Goal: Task Accomplishment & Management: Use online tool/utility

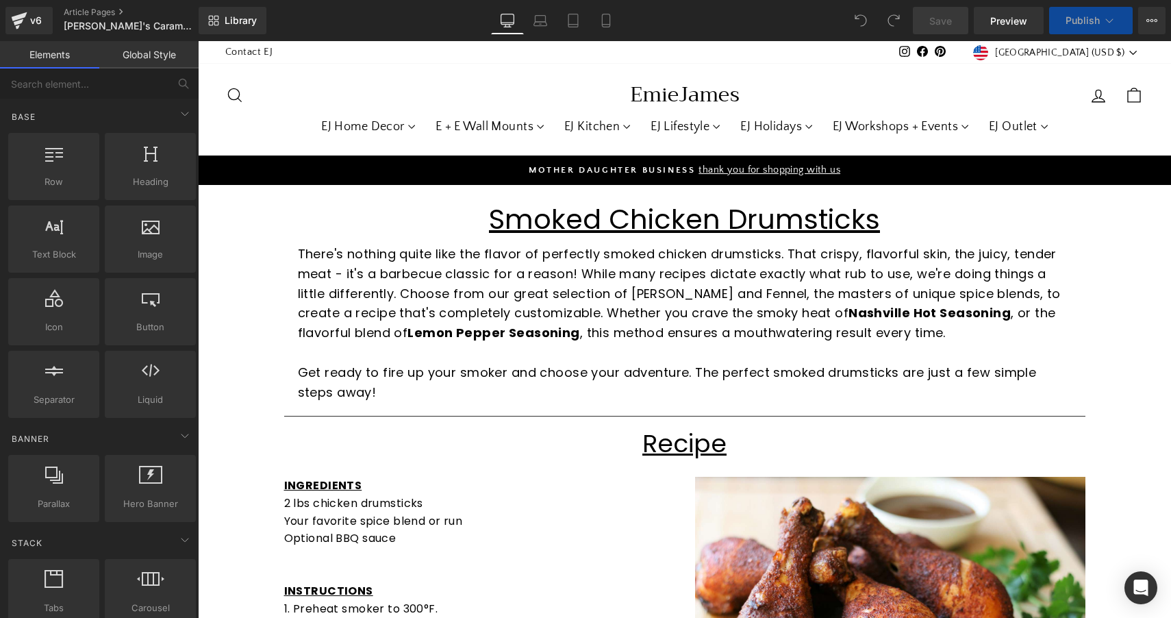
click at [667, 295] on p "There's nothing quite like the flavor of perfectly smoked chicken drumsticks. T…" at bounding box center [685, 293] width 774 height 99
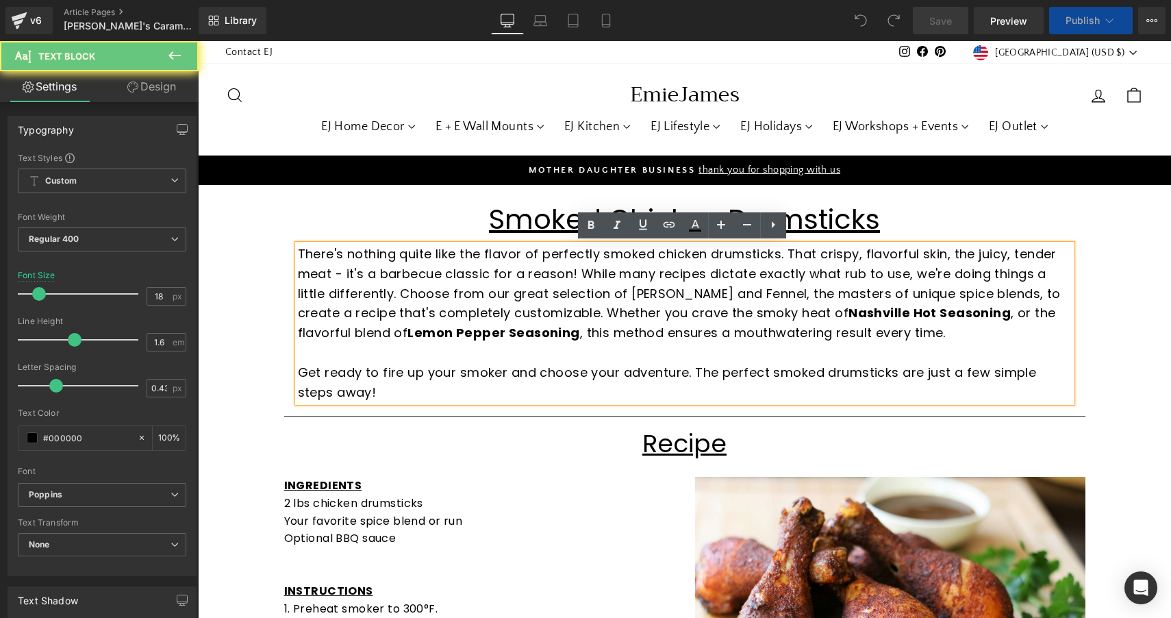
click at [745, 303] on p "There's nothing quite like the flavor of perfectly smoked chicken drumsticks. T…" at bounding box center [685, 293] width 774 height 99
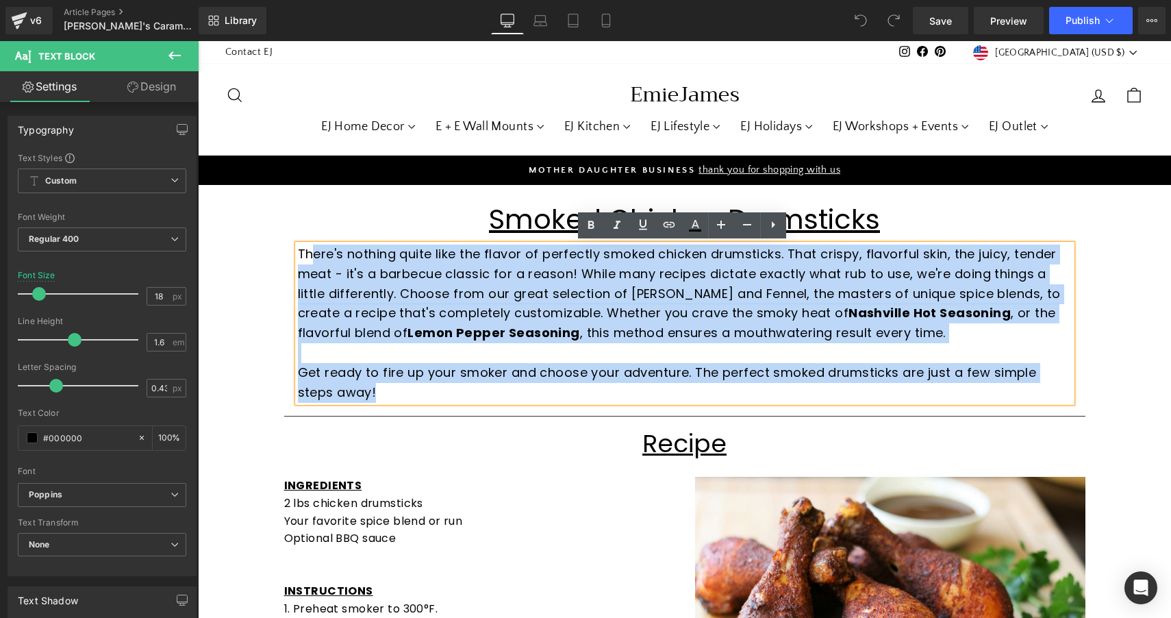
drag, startPoint x: 362, startPoint y: 385, endPoint x: 307, endPoint y: 253, distance: 143.0
click at [307, 253] on div "There's nothing quite like the flavor of perfectly smoked chicken drumsticks. T…" at bounding box center [685, 322] width 774 height 157
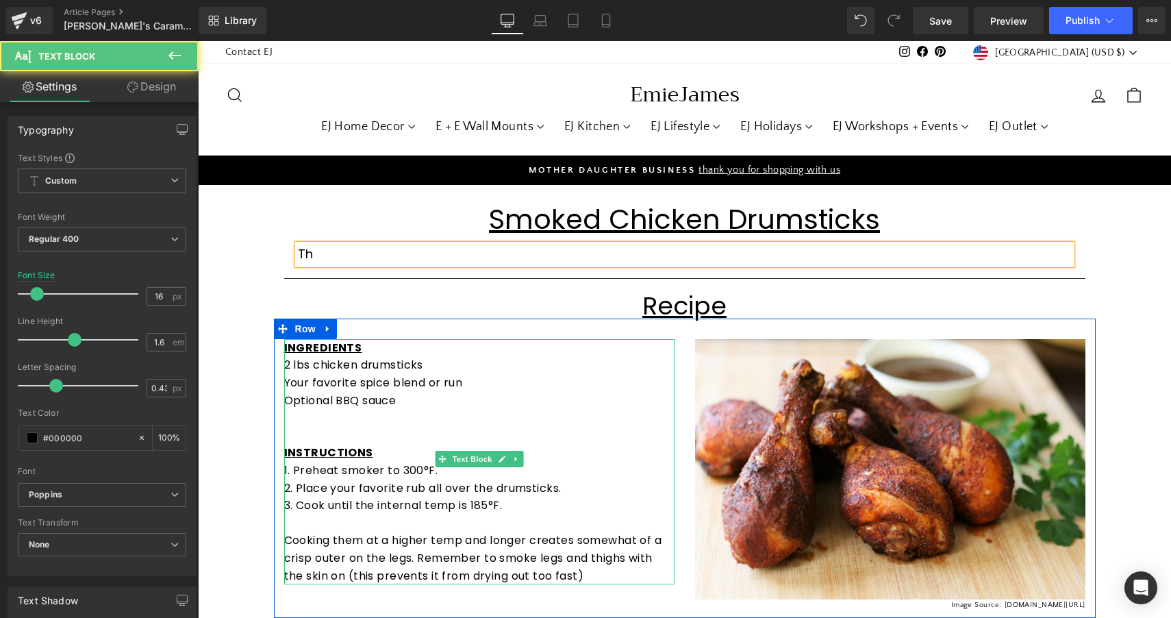
click at [408, 398] on p "Optional BBQ sauce" at bounding box center [479, 401] width 390 height 18
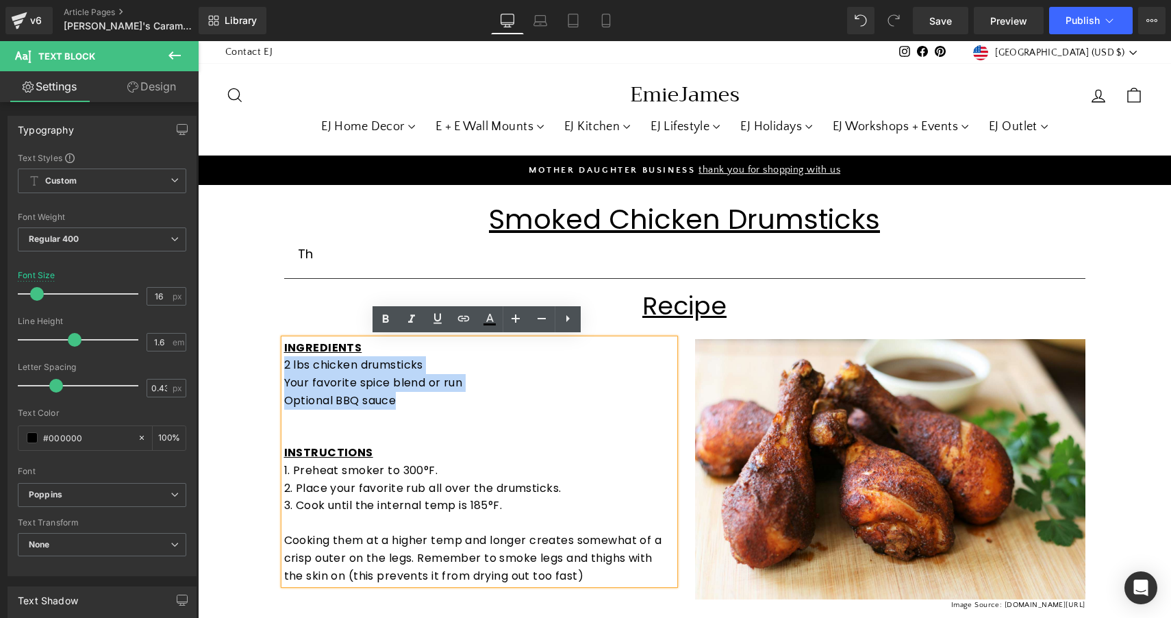
drag, startPoint x: 403, startPoint y: 398, endPoint x: 259, endPoint y: 366, distance: 147.3
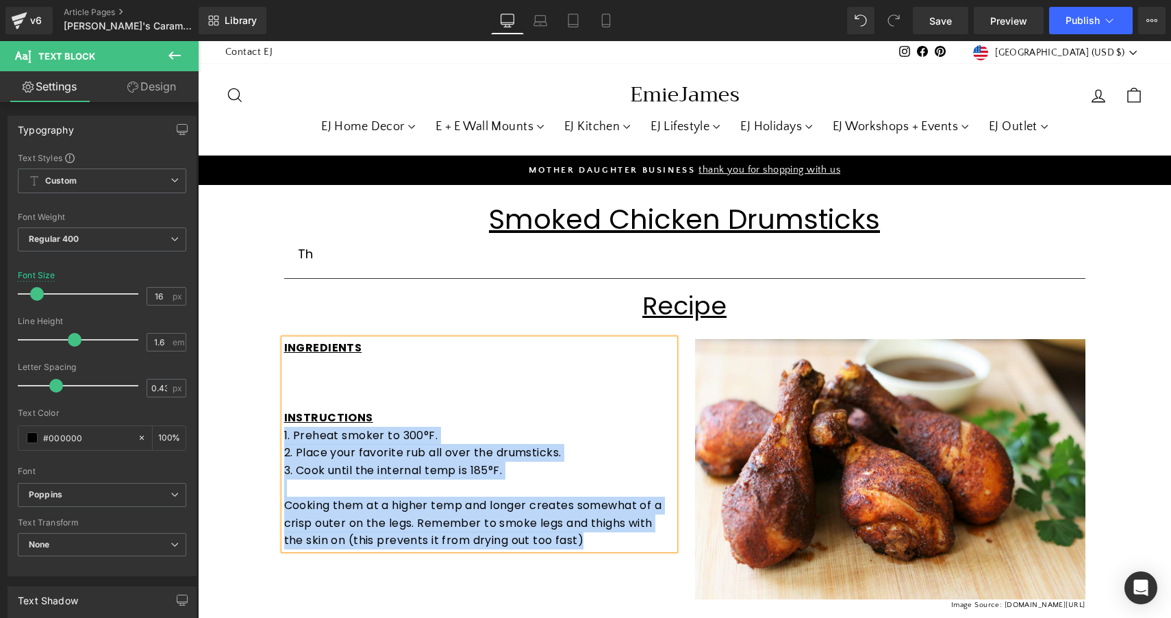
drag, startPoint x: 587, startPoint y: 537, endPoint x: 251, endPoint y: 434, distance: 351.7
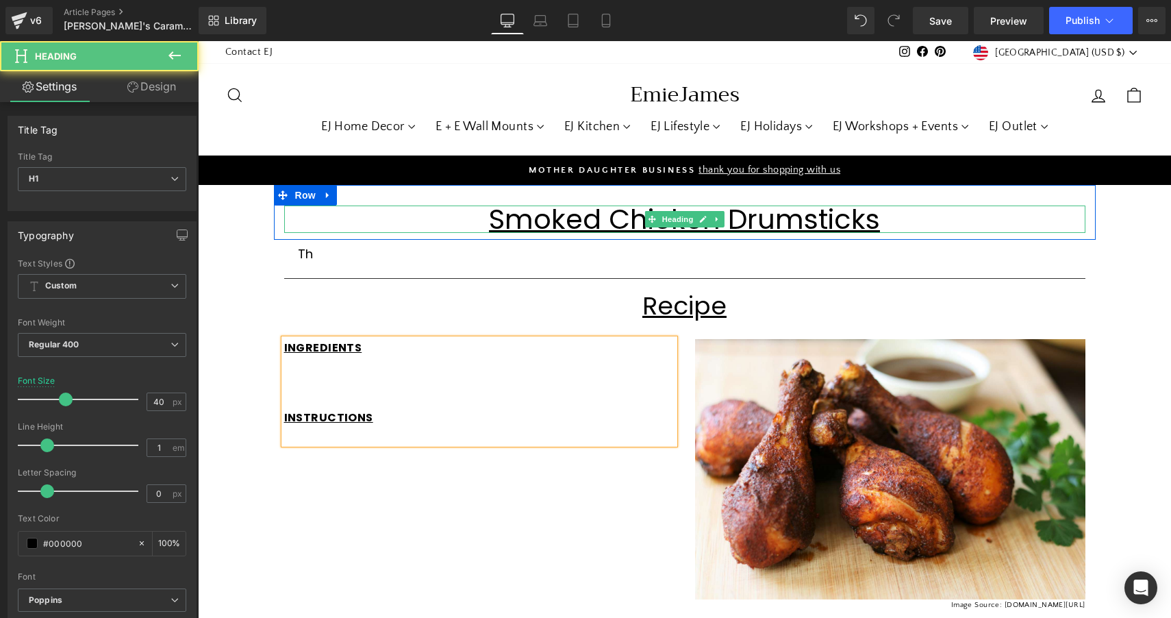
click at [817, 224] on u "Smoked Chicken Drumsticks" at bounding box center [684, 219] width 391 height 38
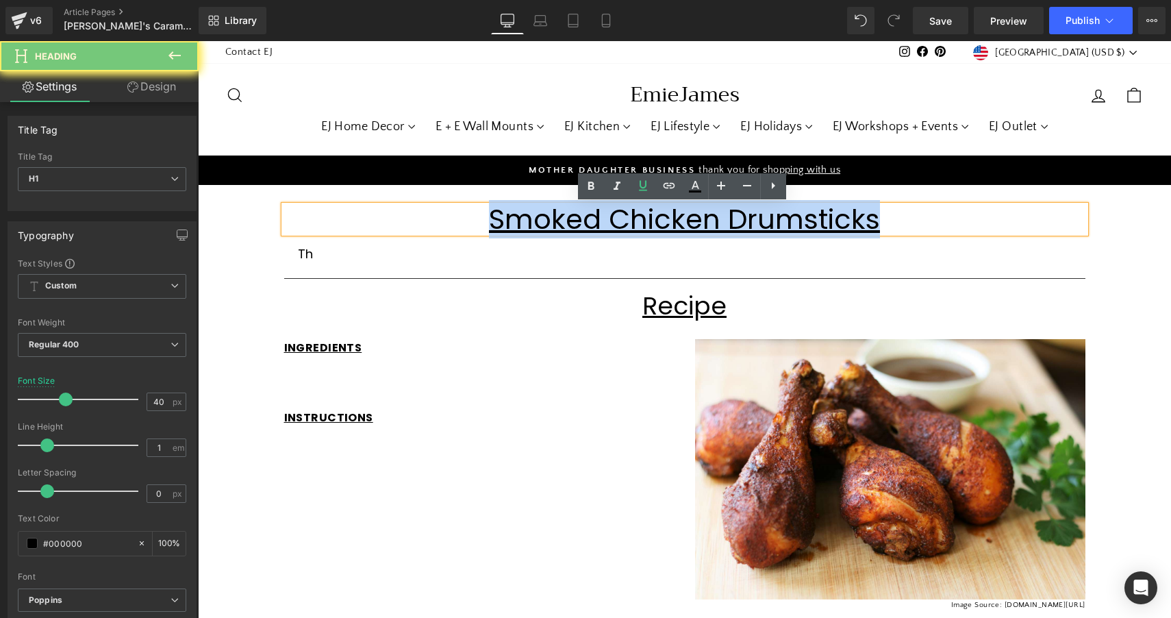
click at [817, 224] on u "Smoked Chicken Drumsticks" at bounding box center [684, 219] width 391 height 38
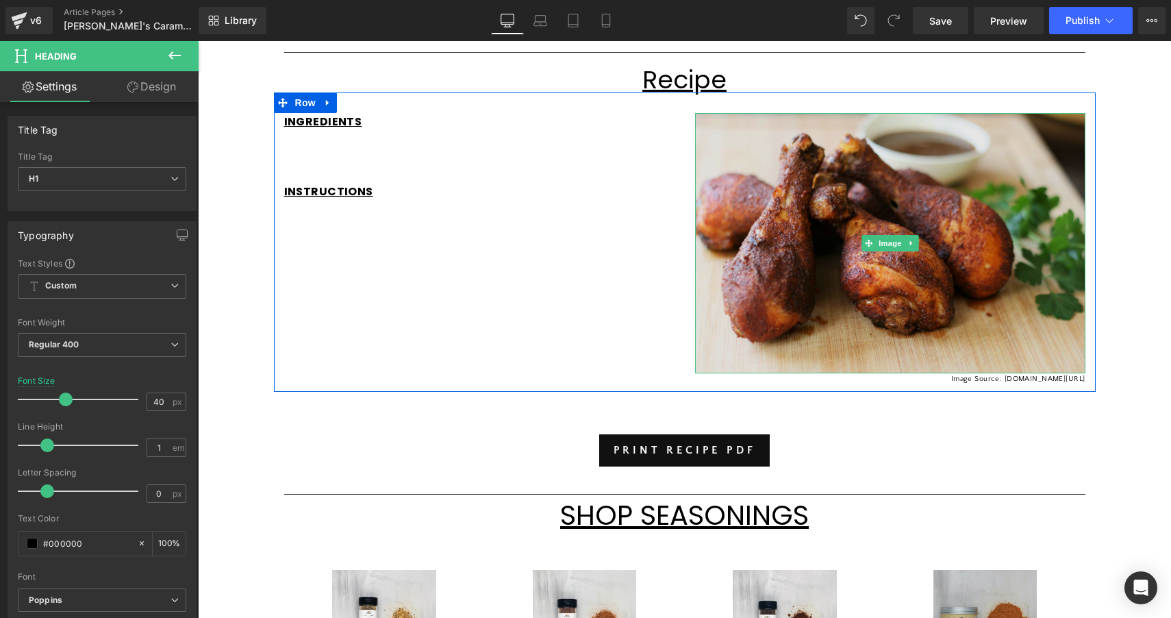
scroll to position [236, 0]
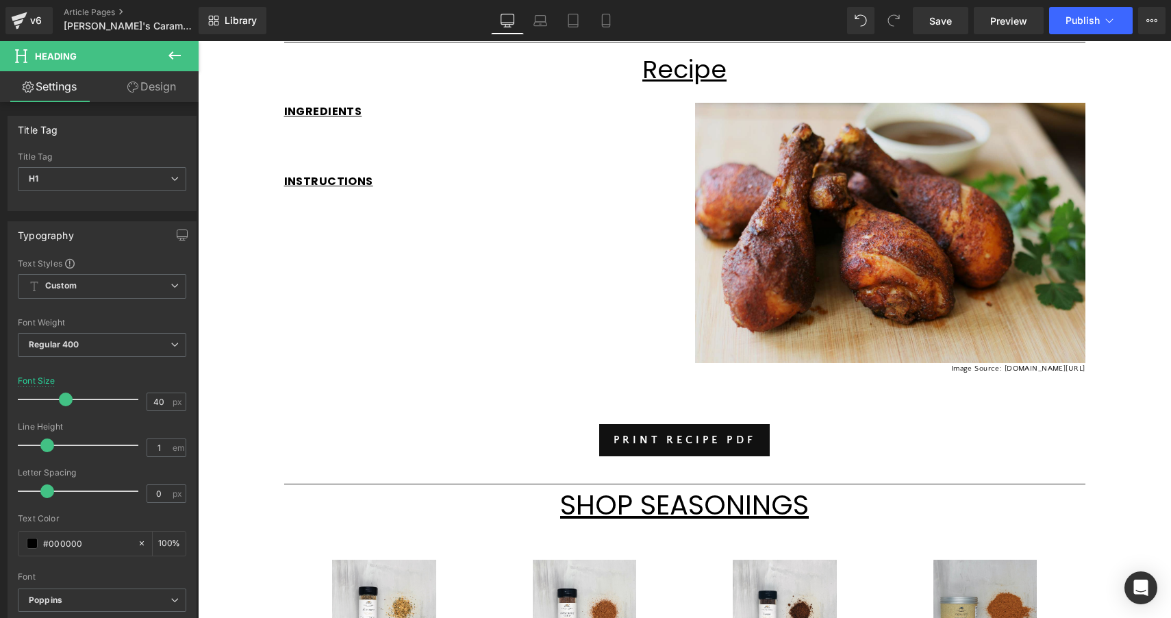
click at [952, 201] on img at bounding box center [890, 233] width 390 height 260
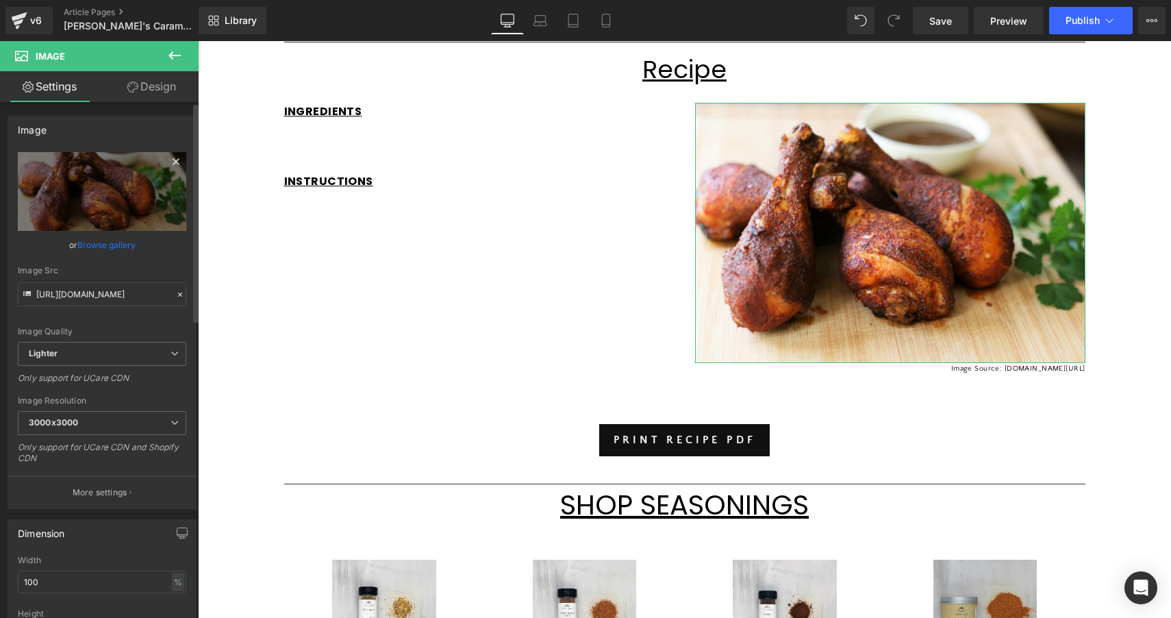
click at [170, 165] on icon at bounding box center [176, 161] width 16 height 16
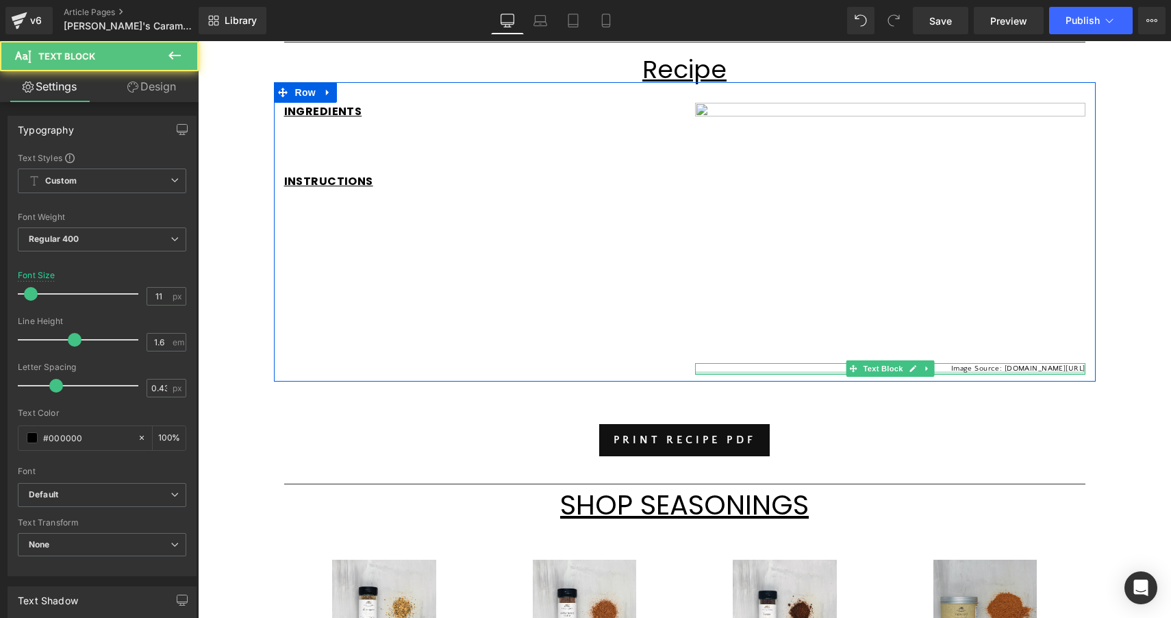
click at [935, 371] on div at bounding box center [890, 372] width 390 height 3
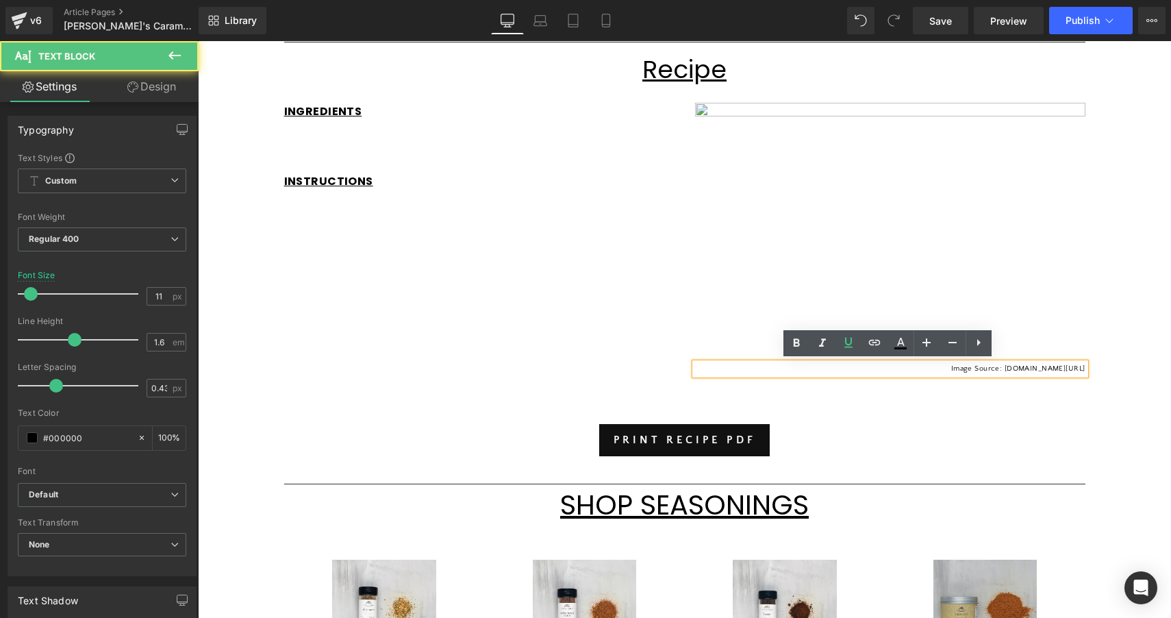
click at [1019, 375] on div "Image Source: [DOMAIN_NAME][URL]" at bounding box center [890, 369] width 390 height 12
drag, startPoint x: 1081, startPoint y: 366, endPoint x: 849, endPoint y: 369, distance: 232.1
click at [849, 369] on p "Image Source: [DOMAIN_NAME][URL]" at bounding box center [890, 369] width 390 height 12
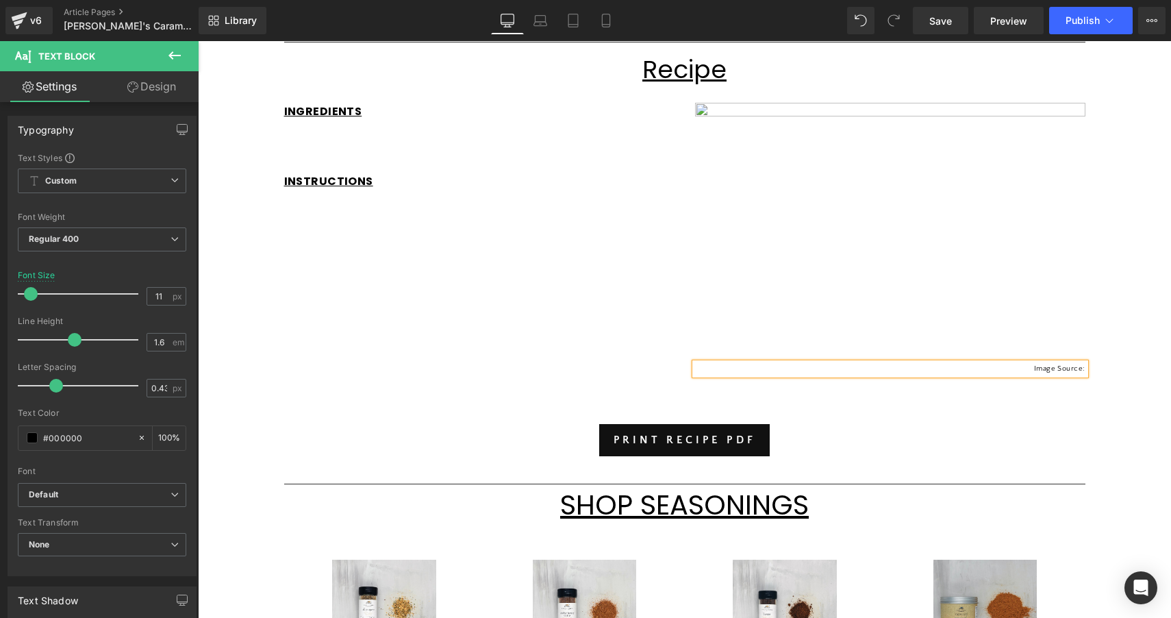
click at [606, 352] on div "INGREDIENTS INSTRUCTIONS Text Block Image Image Source: Text Block Row" at bounding box center [685, 232] width 822 height 300
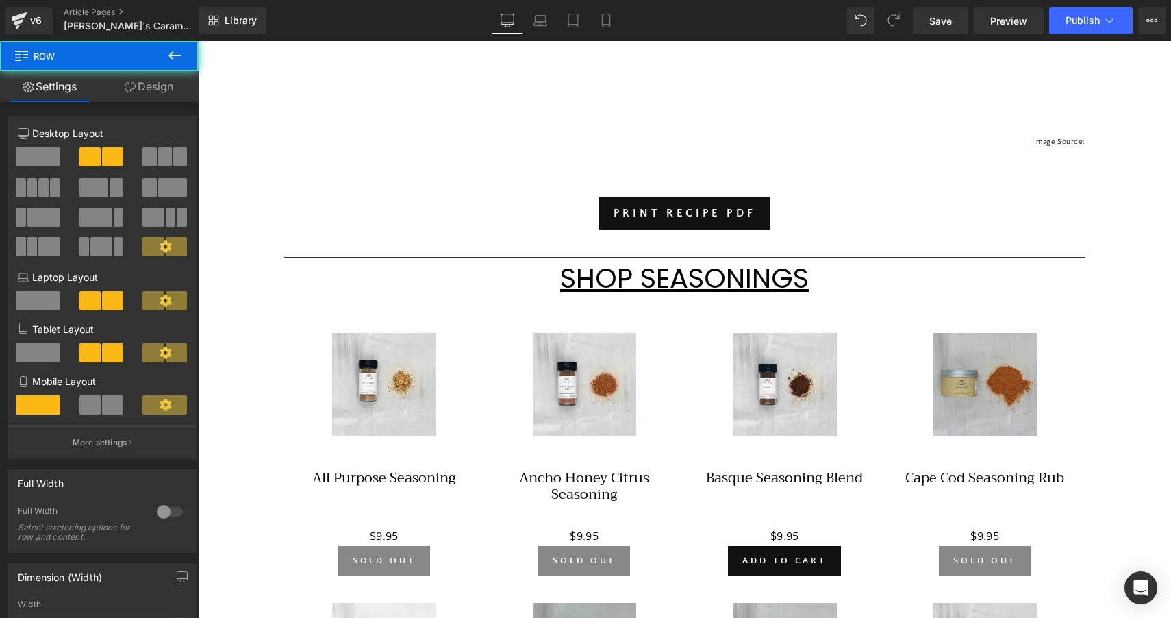
scroll to position [472, 0]
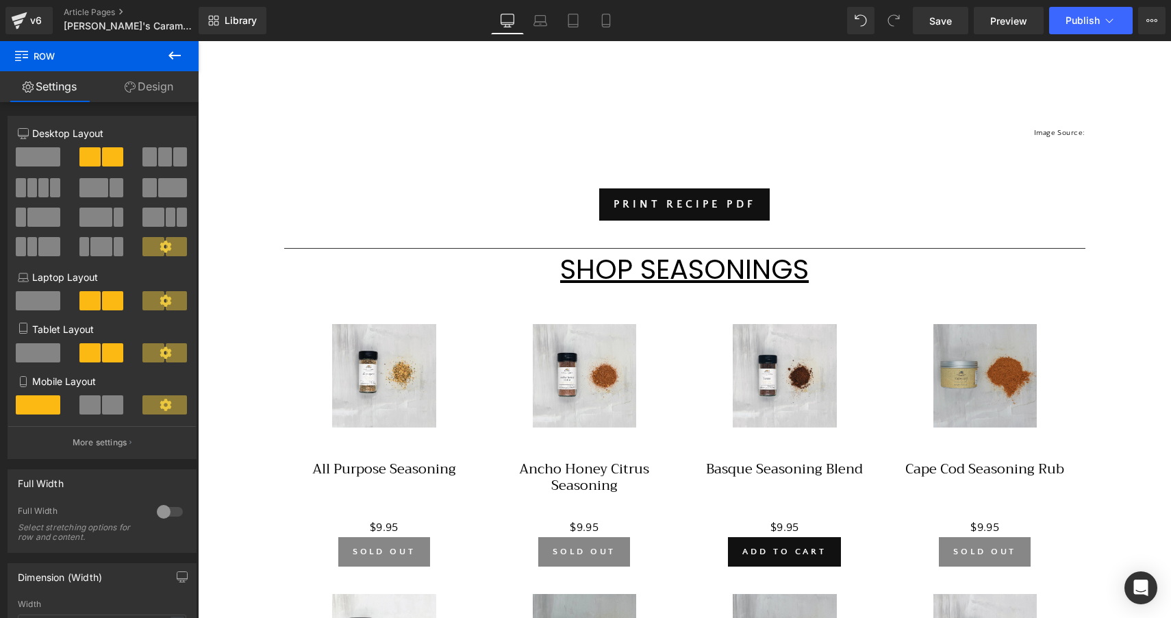
click at [670, 359] on div "Sale Off (P) Image Ancho Honey Citrus Seasoning (P) Title $0 $9.95 (P) Price So…" at bounding box center [584, 445] width 201 height 270
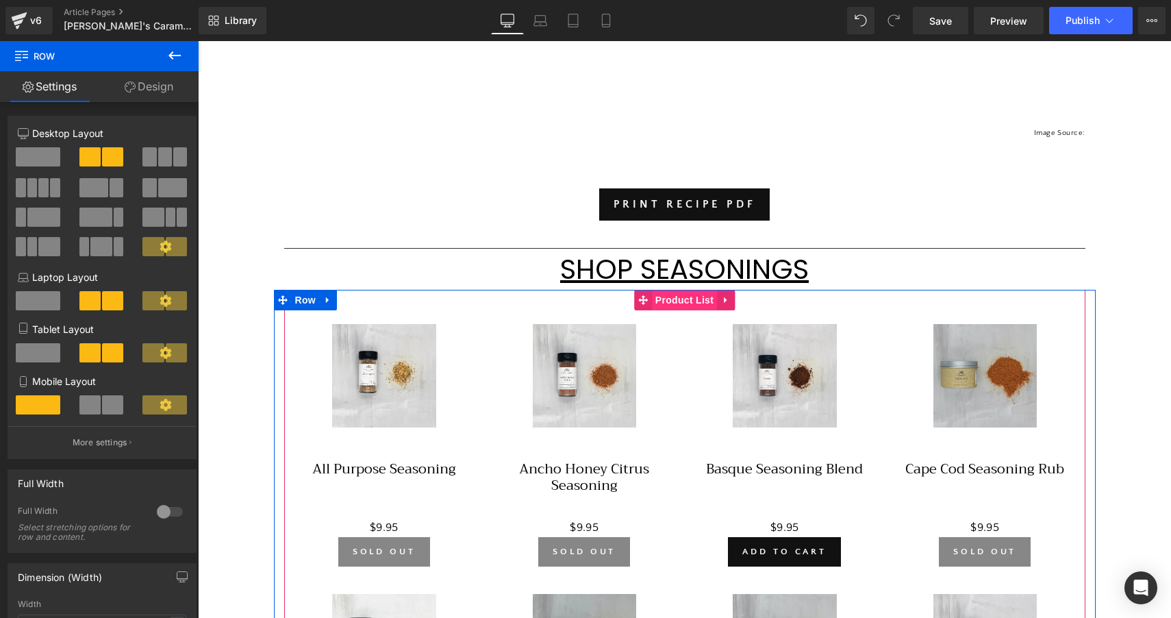
click at [687, 296] on span "Product List" at bounding box center [684, 300] width 65 height 21
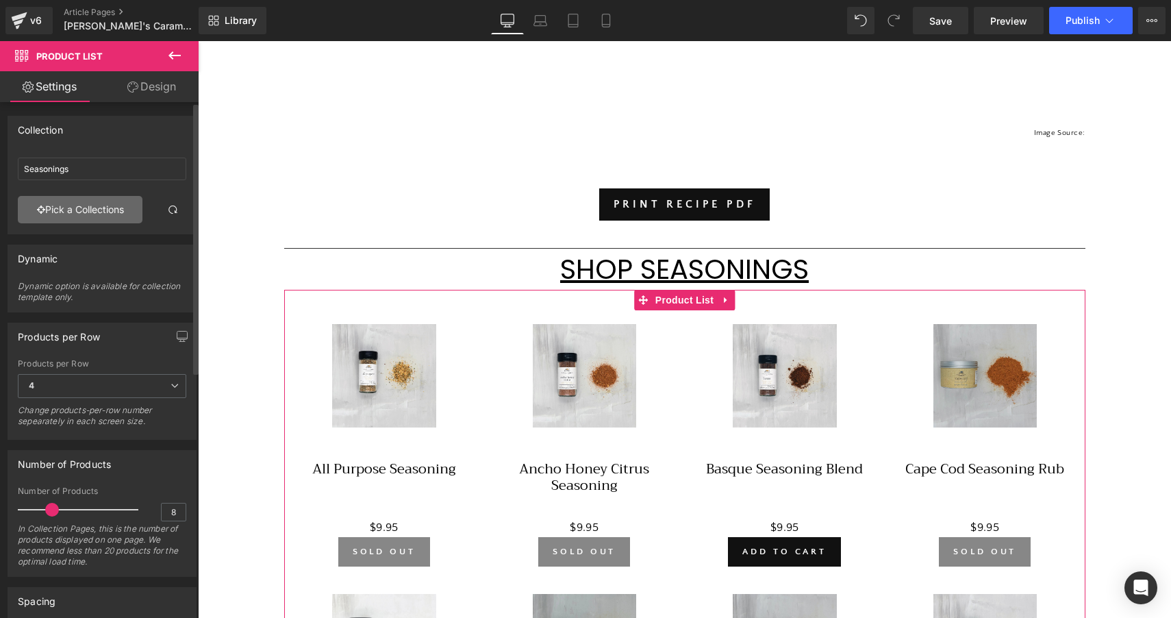
click at [110, 205] on link "Pick a Collections" at bounding box center [80, 209] width 125 height 27
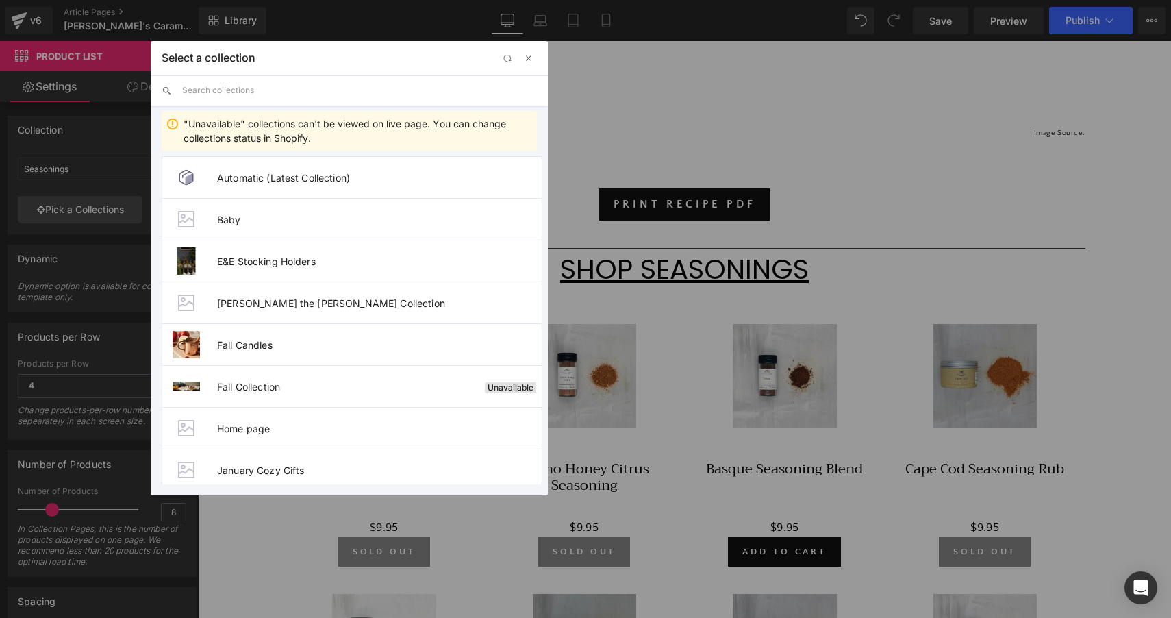
click at [382, 88] on input "text" at bounding box center [359, 90] width 355 height 30
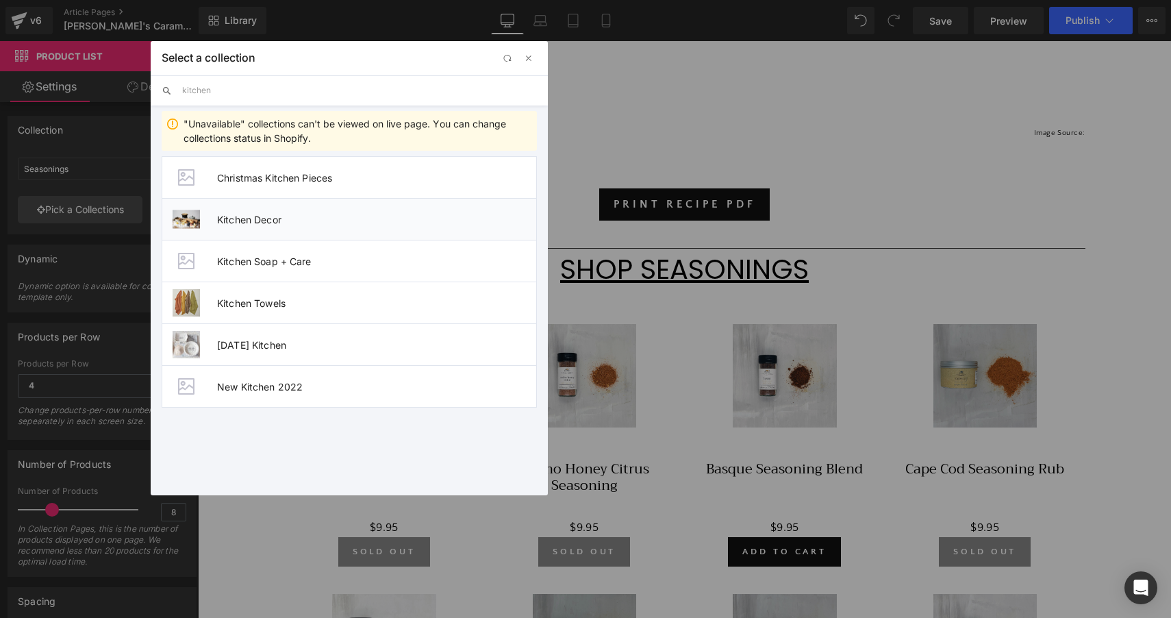
type input "kitchen"
click at [288, 216] on span "Kitchen Decor" at bounding box center [376, 220] width 319 height 12
type input "Kitchen Decor"
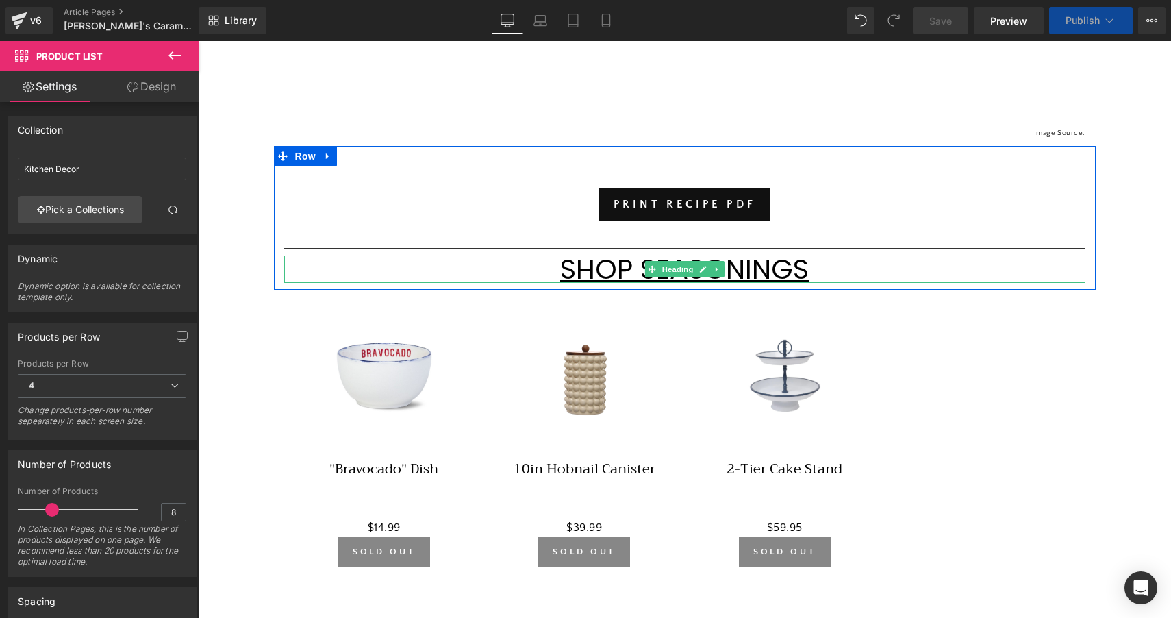
click at [609, 266] on u "SHOP SEASONINGS" at bounding box center [684, 269] width 249 height 38
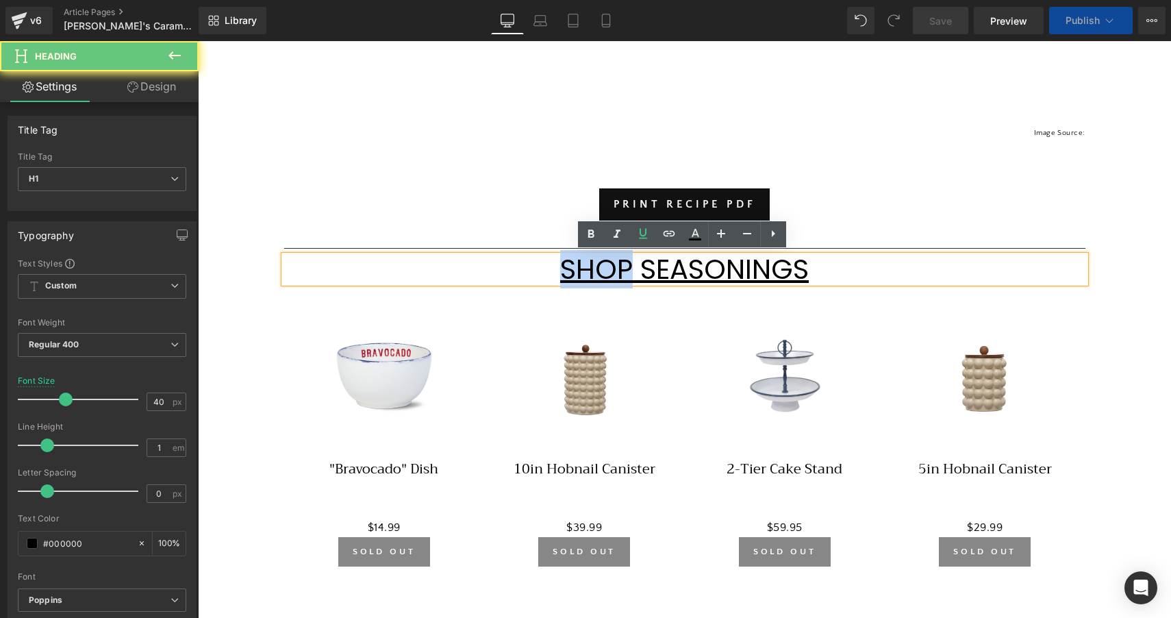
click at [609, 266] on u "SHOP SEASONINGS" at bounding box center [684, 269] width 249 height 38
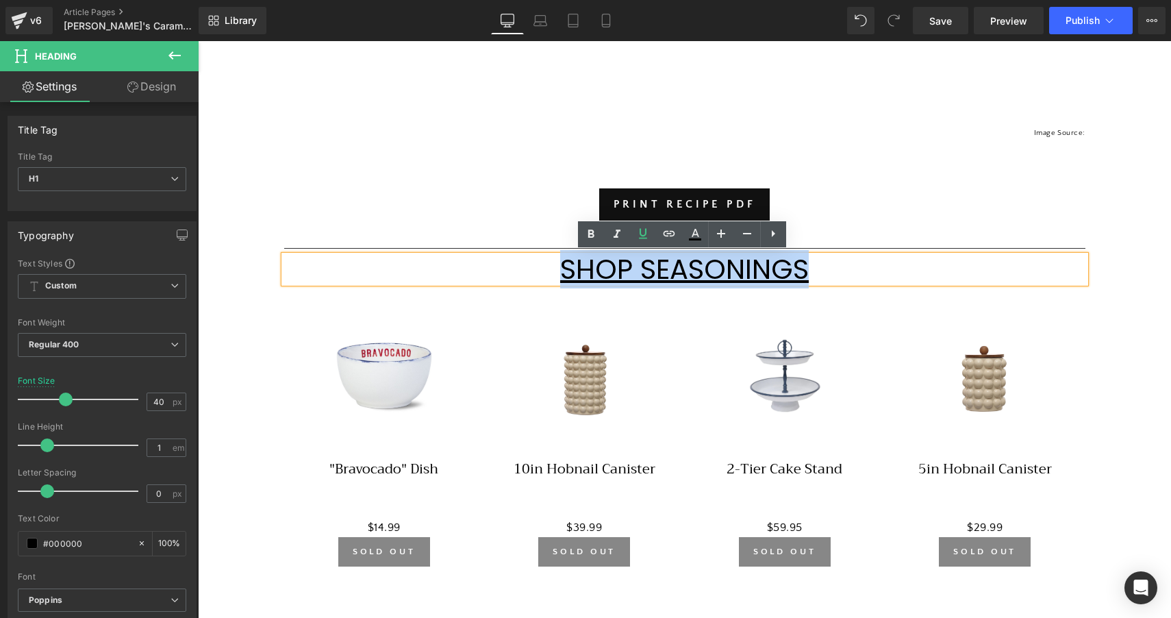
click at [741, 266] on u "SHOP SEASONINGS" at bounding box center [684, 269] width 249 height 38
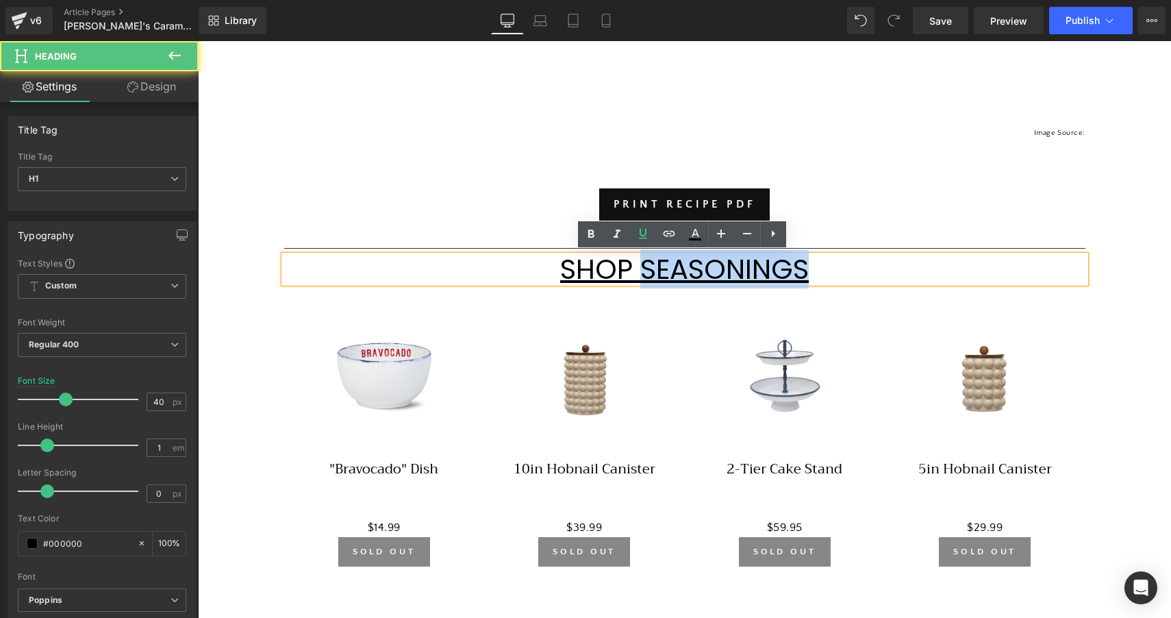
click at [741, 266] on u "SHOP SEASONINGS" at bounding box center [684, 269] width 249 height 38
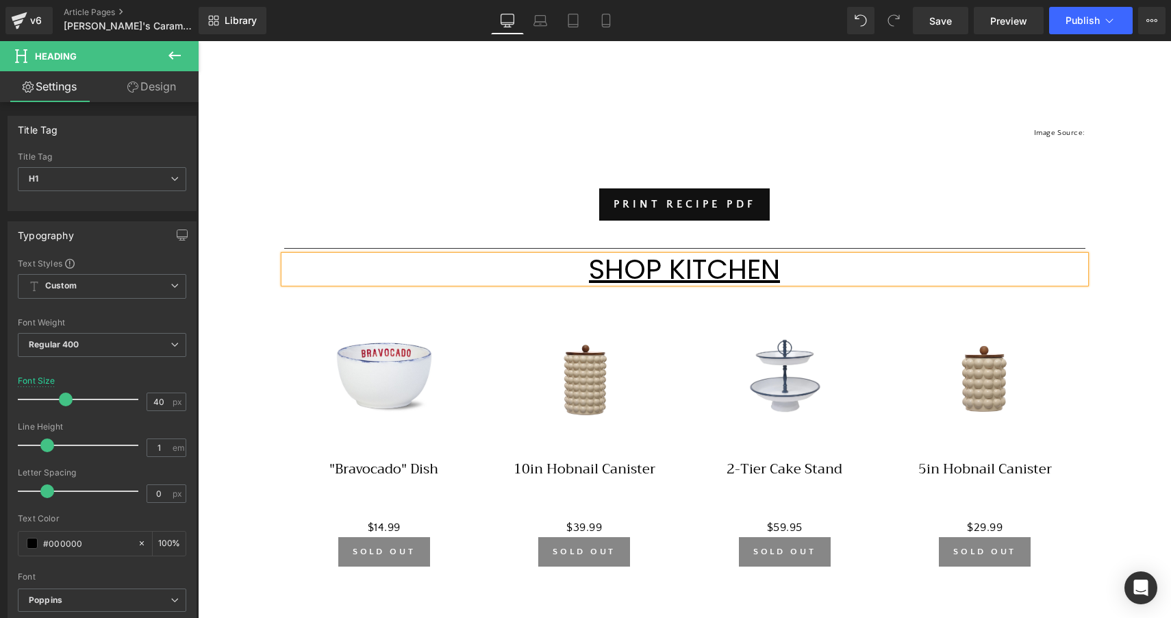
click at [1152, 266] on div "[PERSON_NAME]'s Famous Caramel Apples Heading Row Th Text Block Separator Row R…" at bounding box center [684, 388] width 973 height 1351
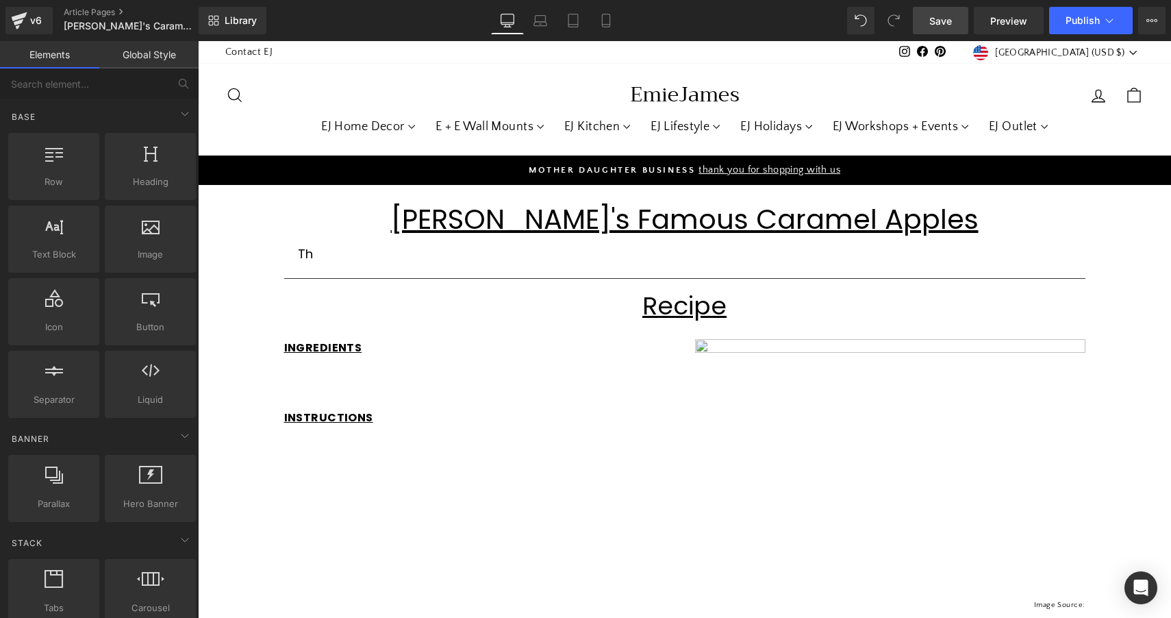
click at [931, 16] on span "Save" at bounding box center [940, 21] width 23 height 14
